Goal: Transaction & Acquisition: Purchase product/service

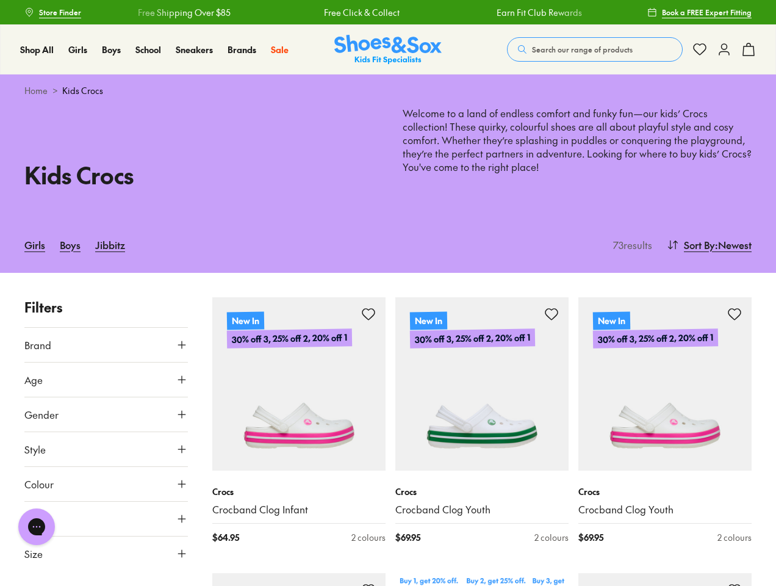
click at [595, 49] on span "Search our range of products" at bounding box center [582, 49] width 101 height 11
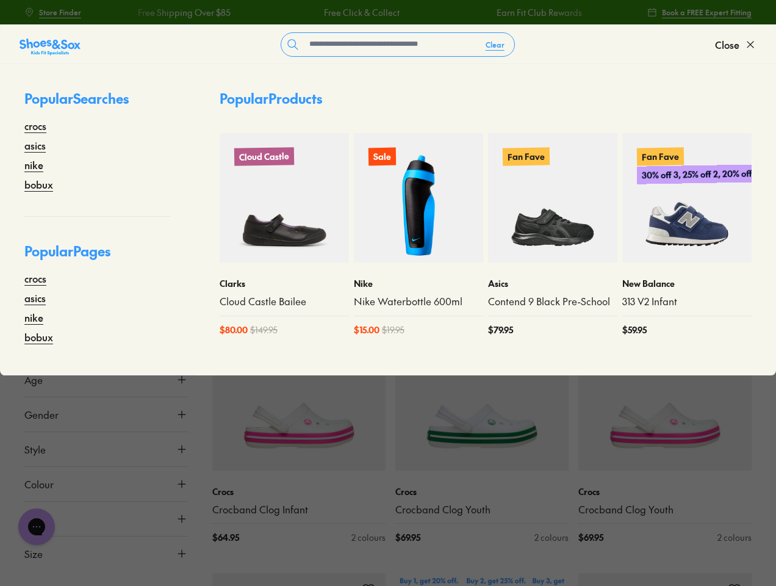
click at [495, 45] on button "Clear" at bounding box center [495, 45] width 38 height 22
click at [736, 45] on span "Close" at bounding box center [727, 44] width 24 height 15
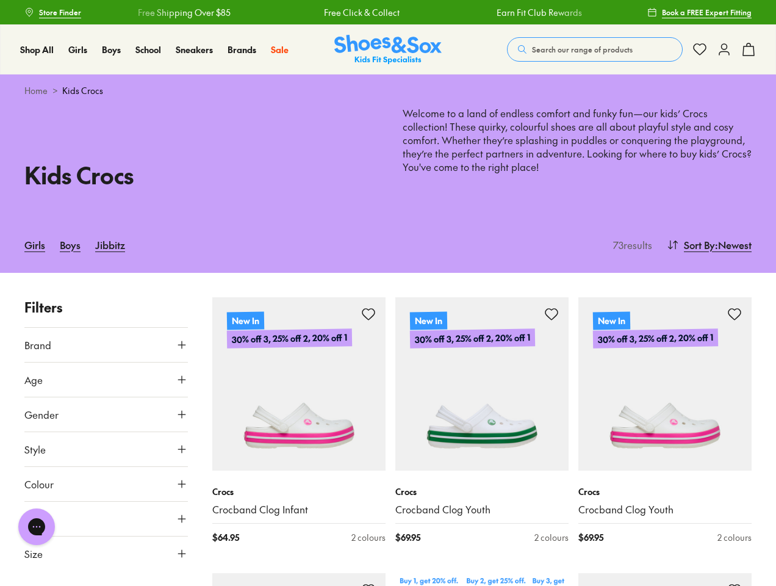
click at [749, 49] on icon at bounding box center [748, 49] width 15 height 15
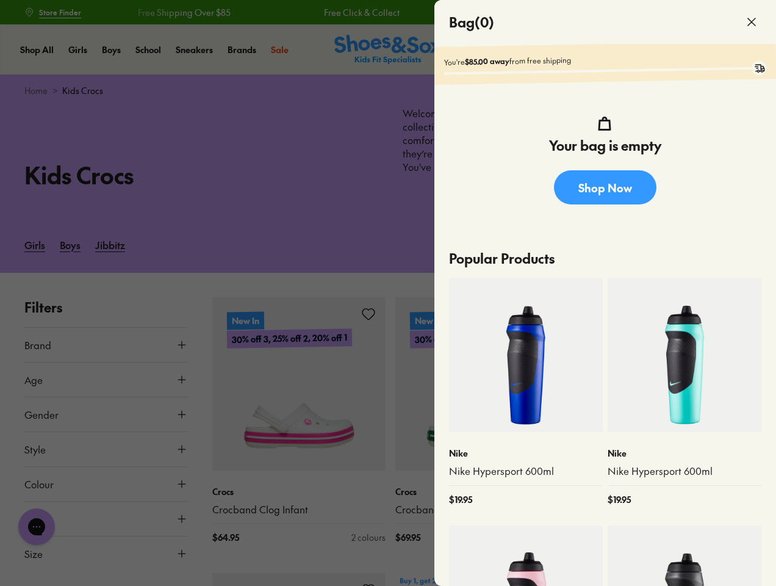
click at [708, 245] on div at bounding box center [388, 293] width 776 height 586
click at [106, 345] on button "Brand" at bounding box center [106, 345] width 164 height 34
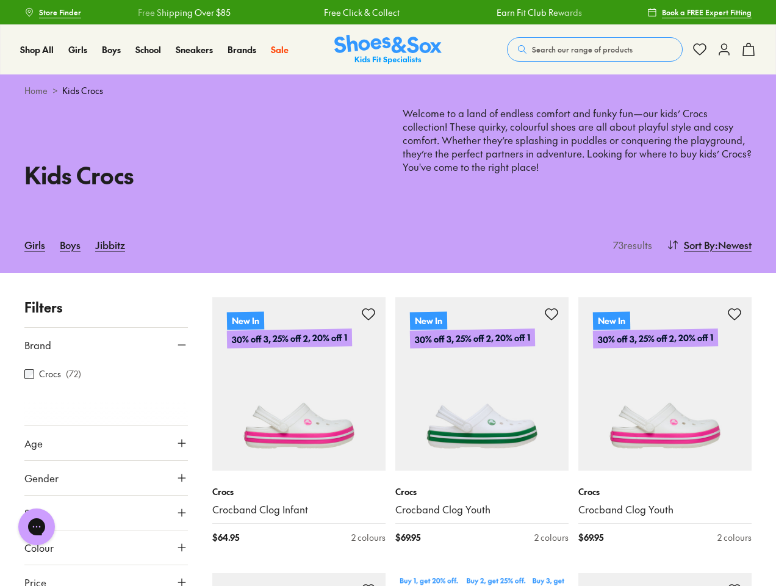
click at [106, 426] on button "Age" at bounding box center [106, 443] width 164 height 34
click at [106, 414] on div at bounding box center [106, 413] width 164 height 24
click at [106, 449] on button "Age" at bounding box center [106, 443] width 164 height 34
